Goal: Find specific page/section: Find specific page/section

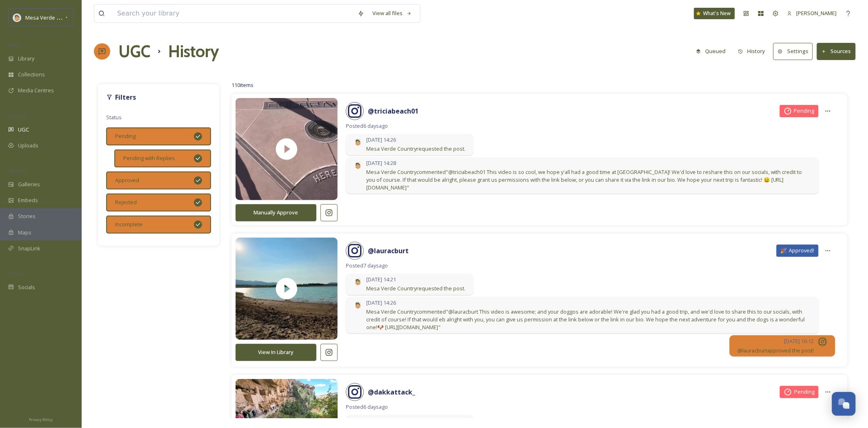
scroll to position [345, 0]
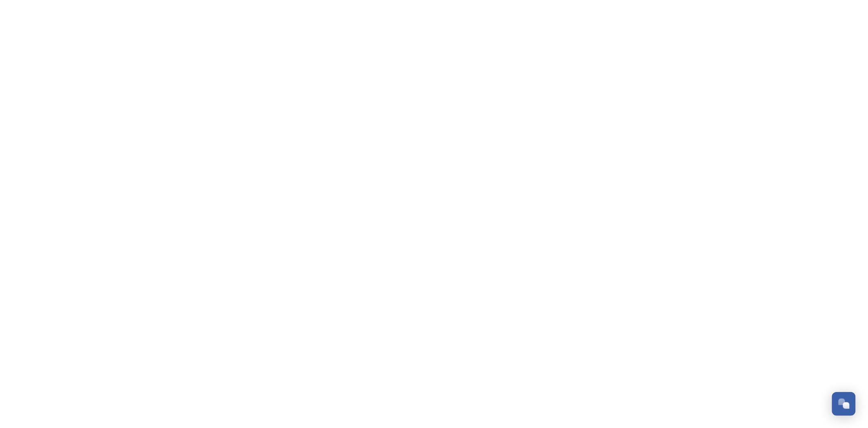
scroll to position [345, 0]
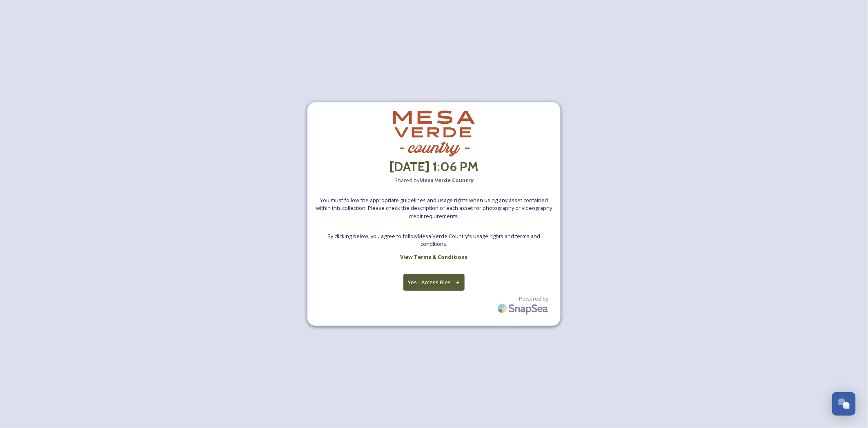
click at [438, 283] on button "Yes - Access Files" at bounding box center [433, 282] width 61 height 17
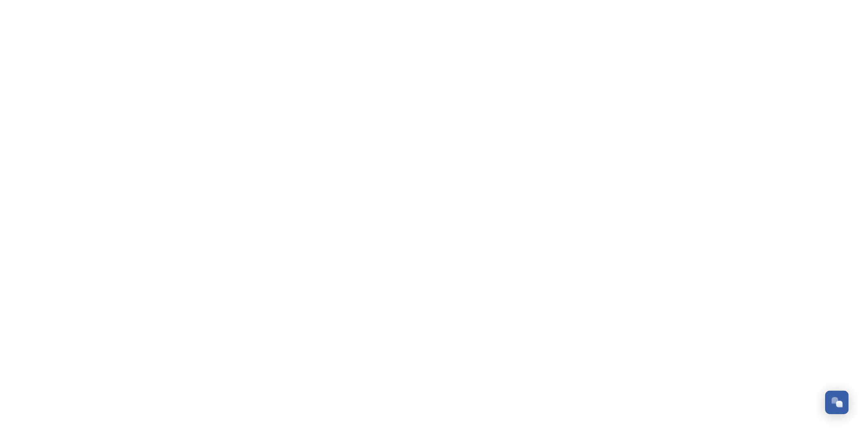
scroll to position [345, 0]
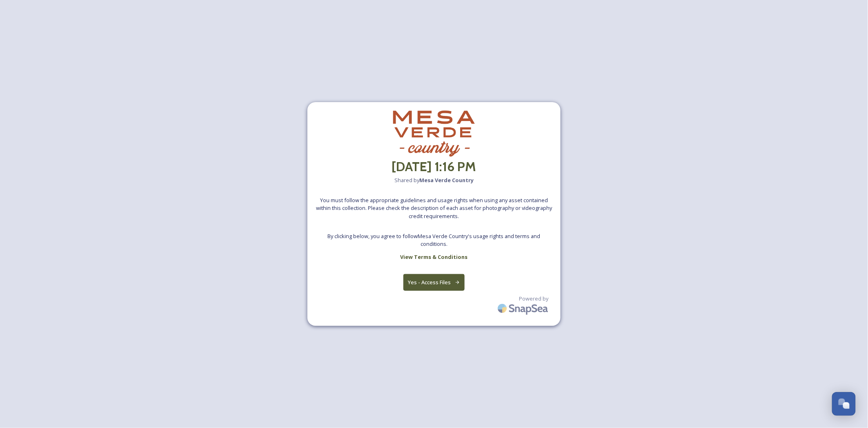
click at [439, 284] on button "Yes - Access Files" at bounding box center [433, 282] width 61 height 17
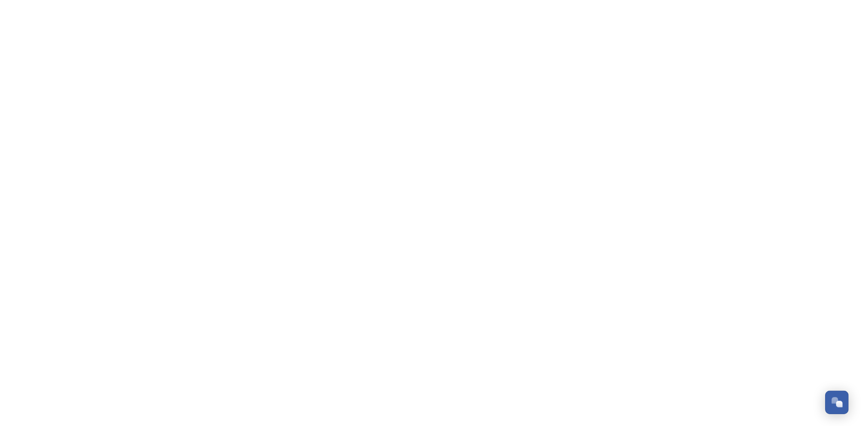
scroll to position [345, 0]
